Goal: Information Seeking & Learning: Check status

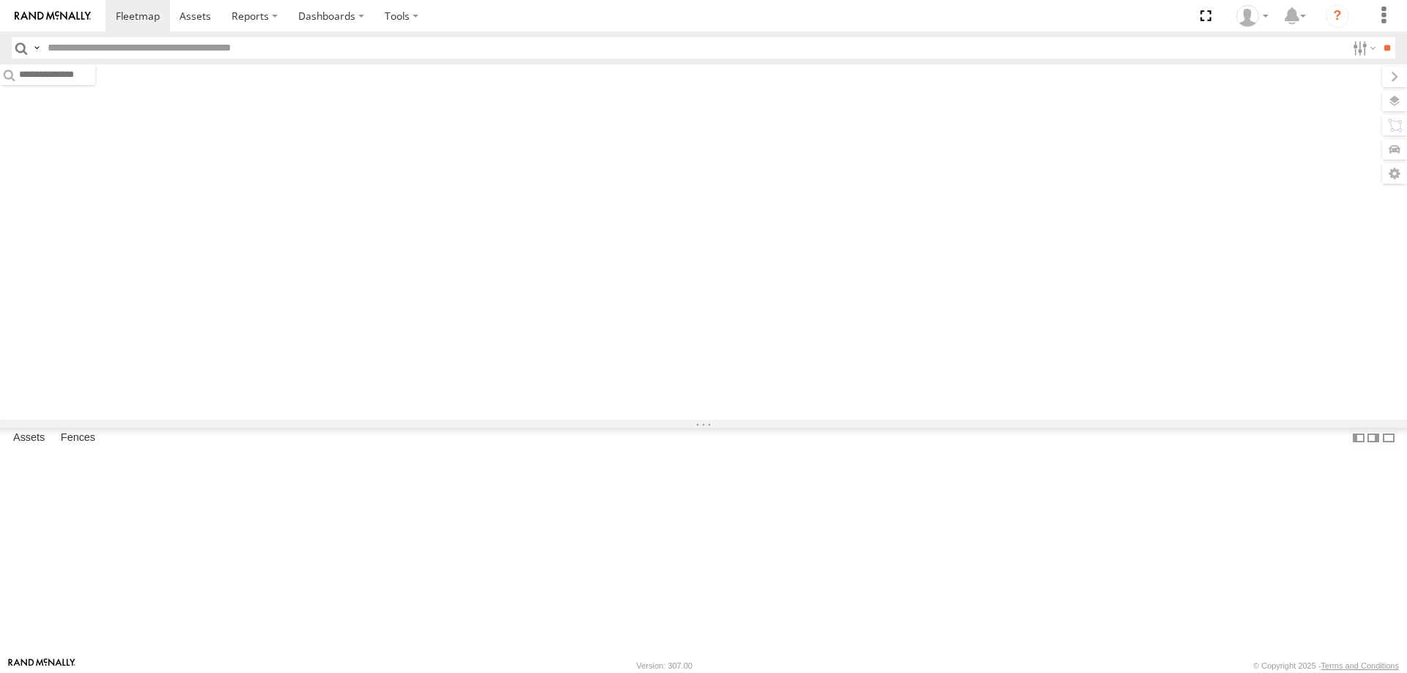
click at [265, 51] on input "text" at bounding box center [694, 47] width 1304 height 21
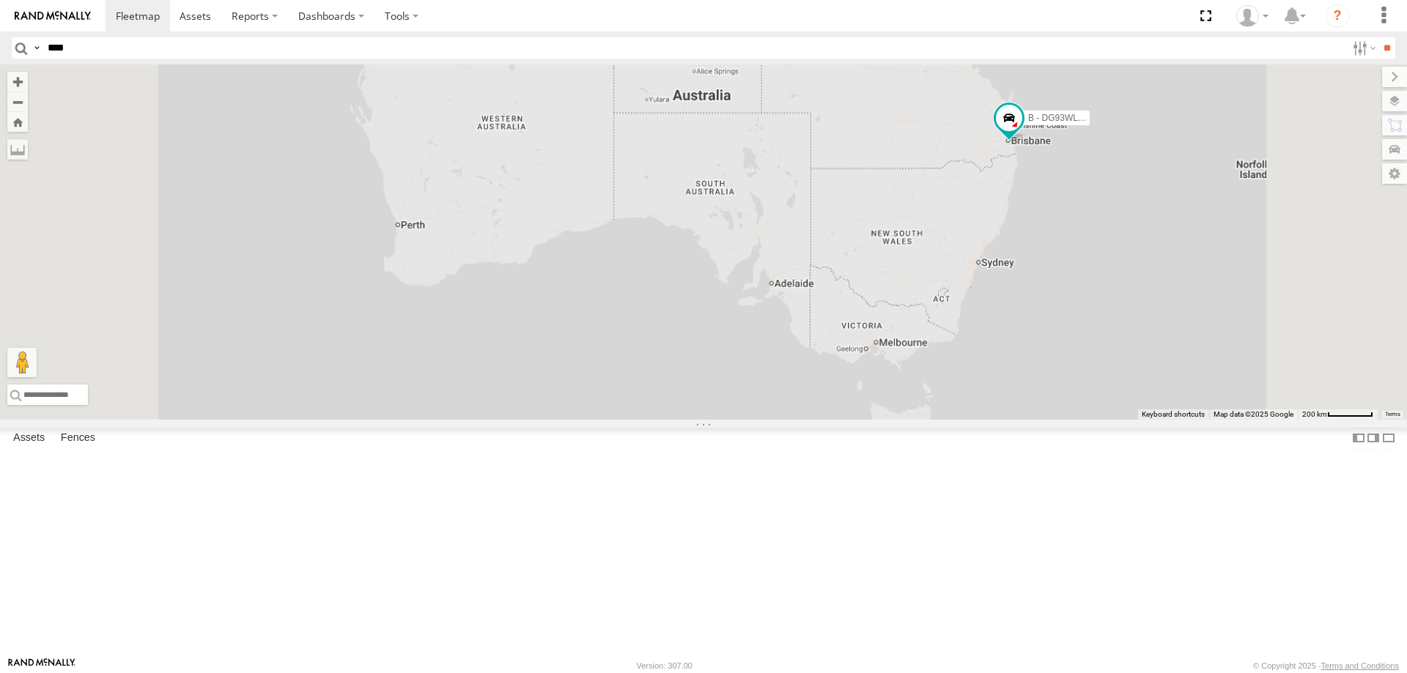
type input "****"
click at [1378, 37] on input "**" at bounding box center [1386, 47] width 17 height 21
